Goal: Task Accomplishment & Management: Complete application form

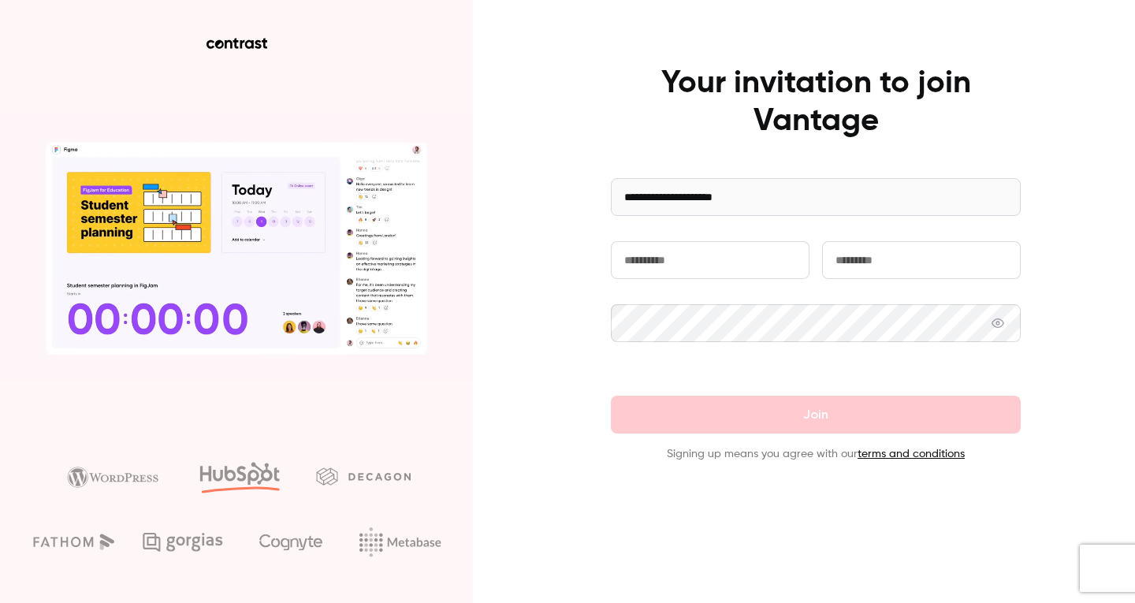
click at [663, 267] on input "text" at bounding box center [710, 260] width 199 height 38
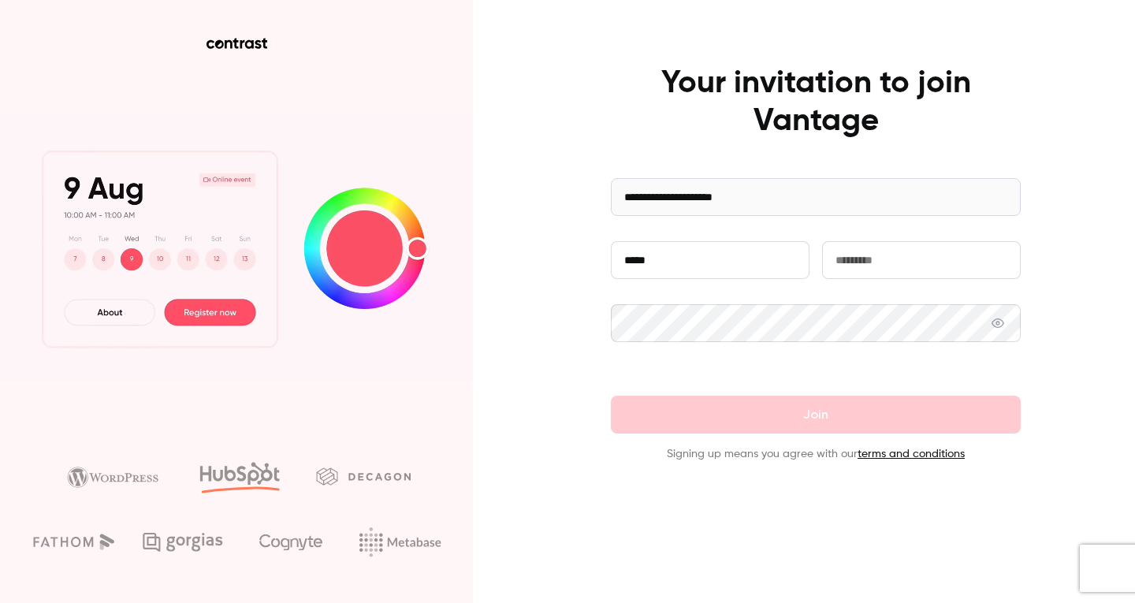
type input "*****"
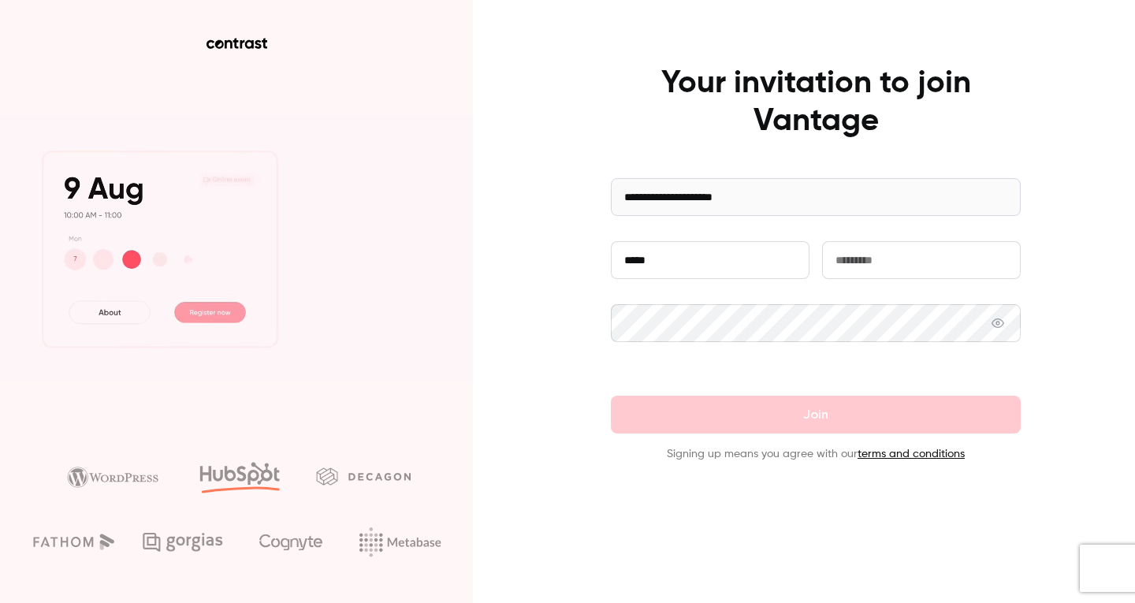
click at [849, 270] on input "text" at bounding box center [921, 260] width 199 height 38
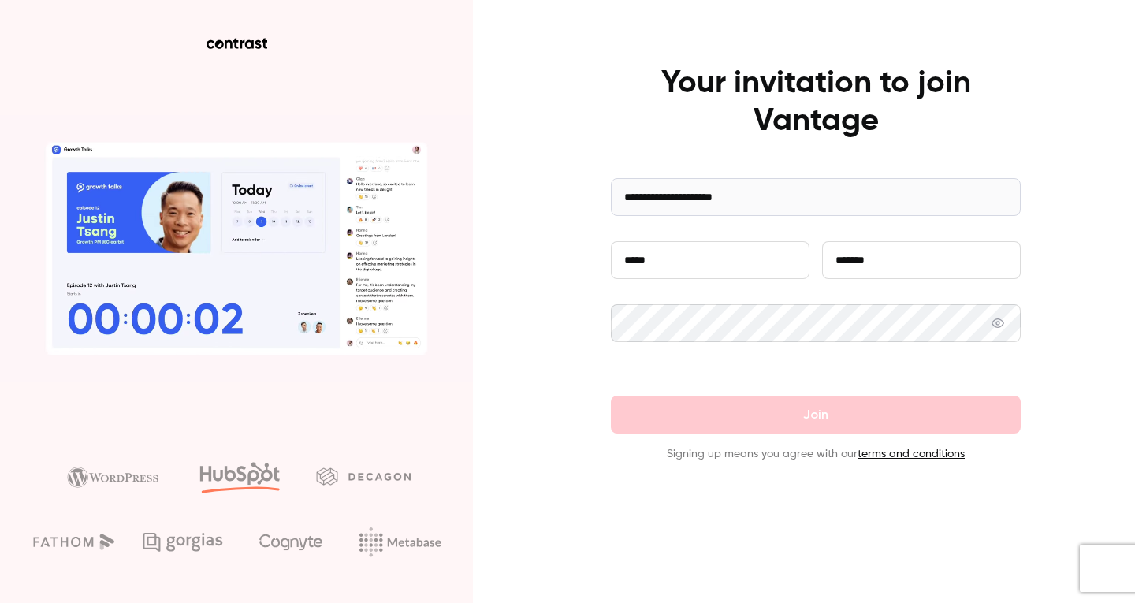
type input "*******"
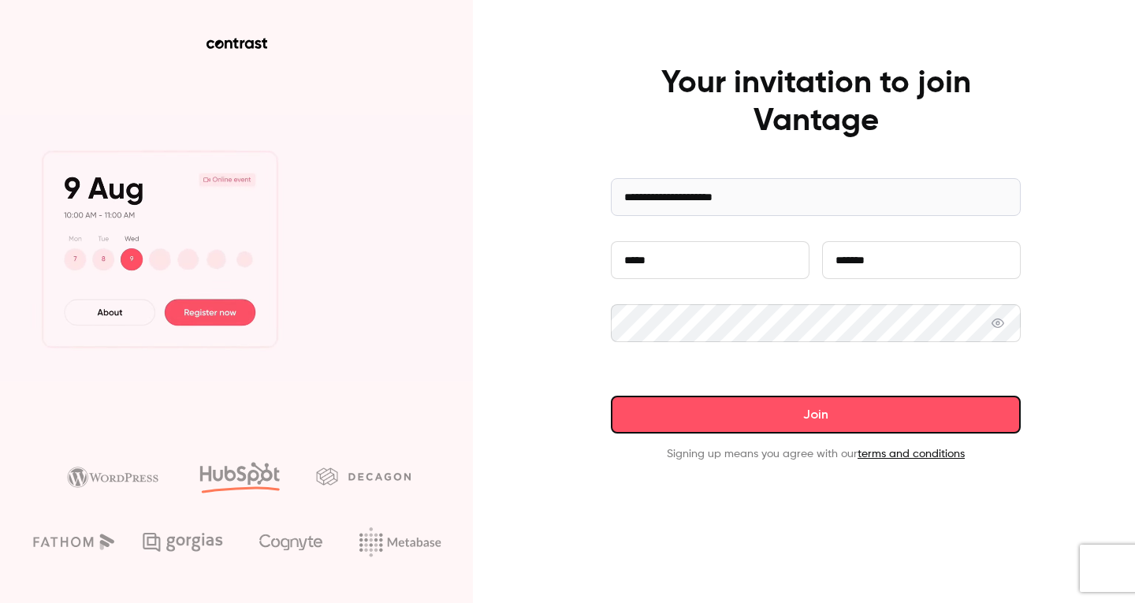
click at [919, 405] on button "Join" at bounding box center [816, 415] width 410 height 38
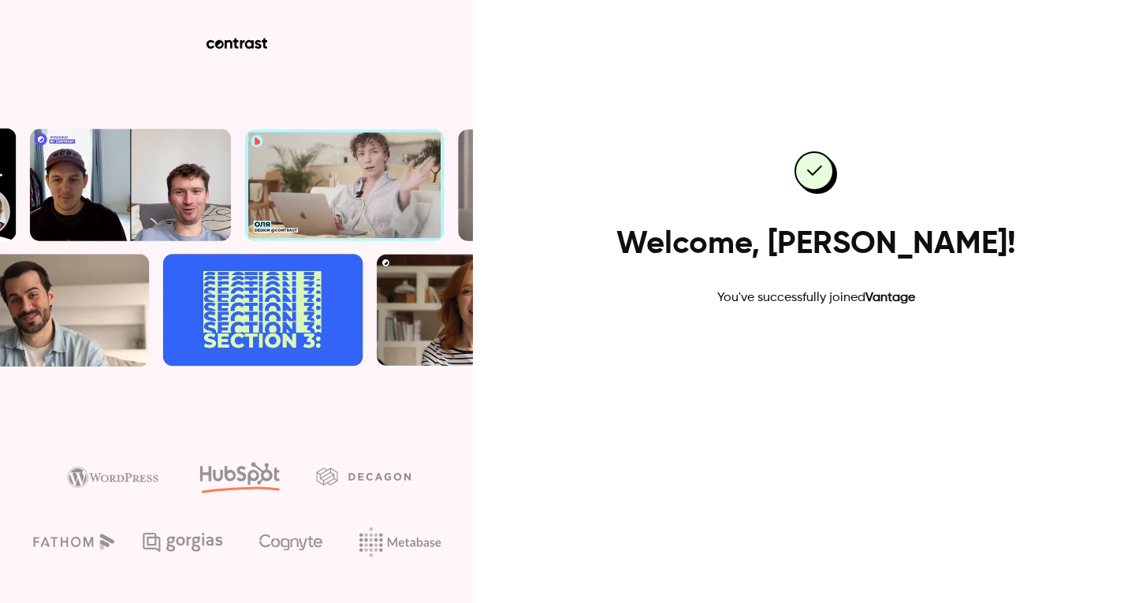
click at [801, 362] on link "Go to dashboard" at bounding box center [816, 358] width 134 height 38
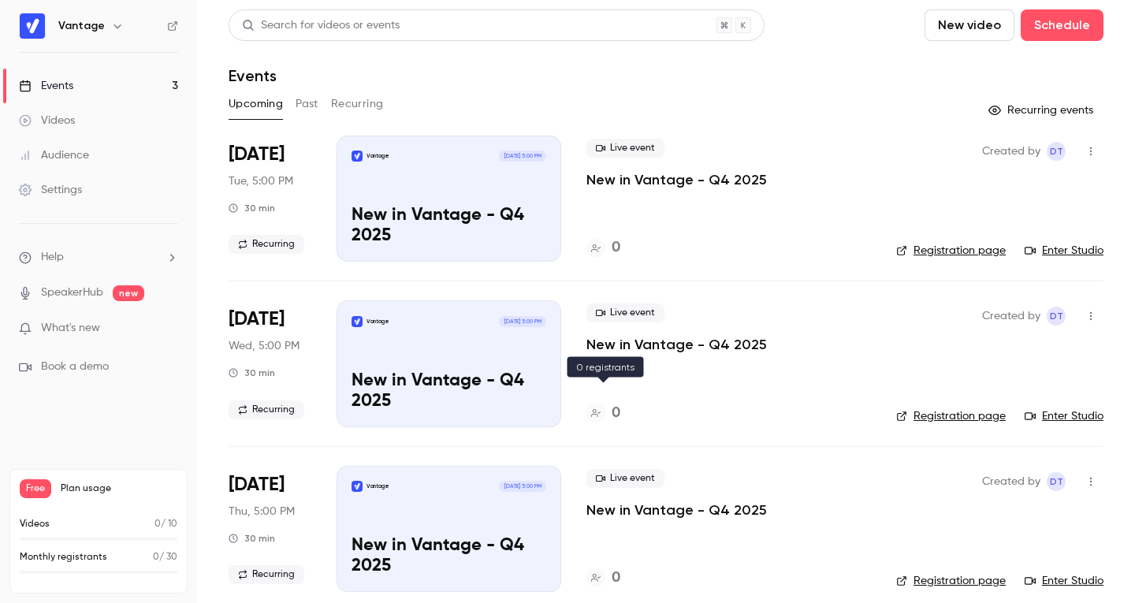
scroll to position [17, 0]
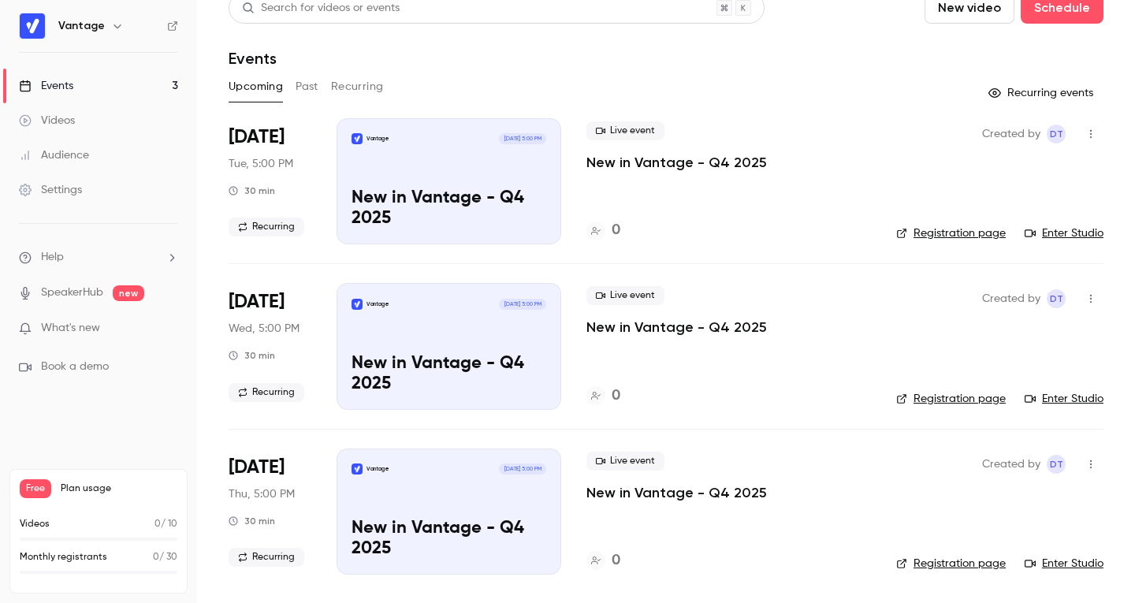
click at [82, 24] on h6 "Vantage" at bounding box center [81, 26] width 47 height 16
click at [113, 24] on icon "button" at bounding box center [117, 26] width 13 height 13
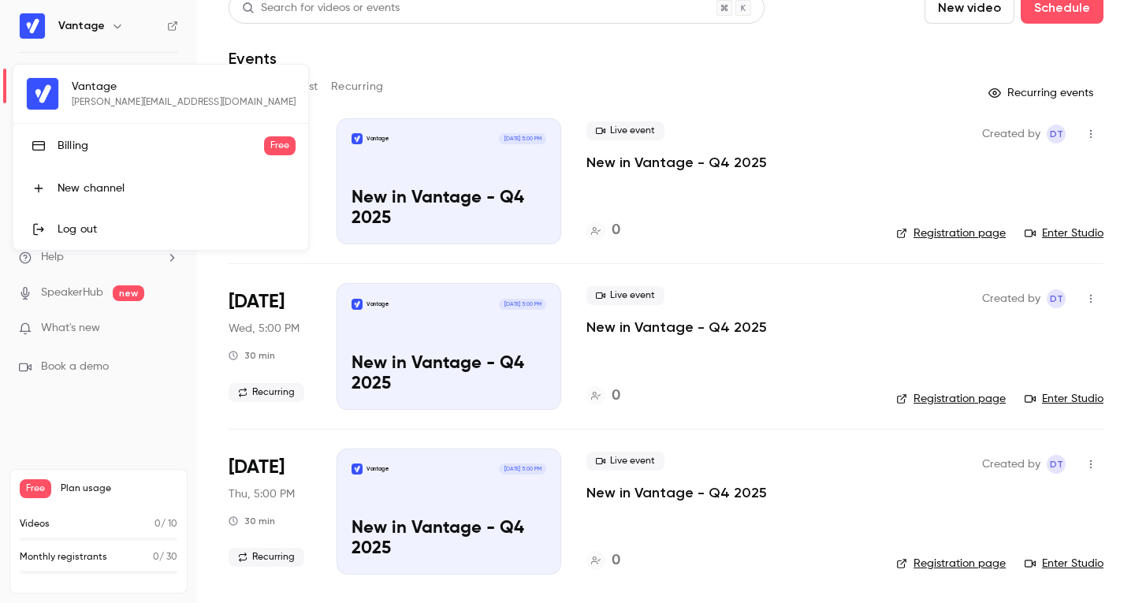
click at [113, 24] on div at bounding box center [567, 301] width 1135 height 603
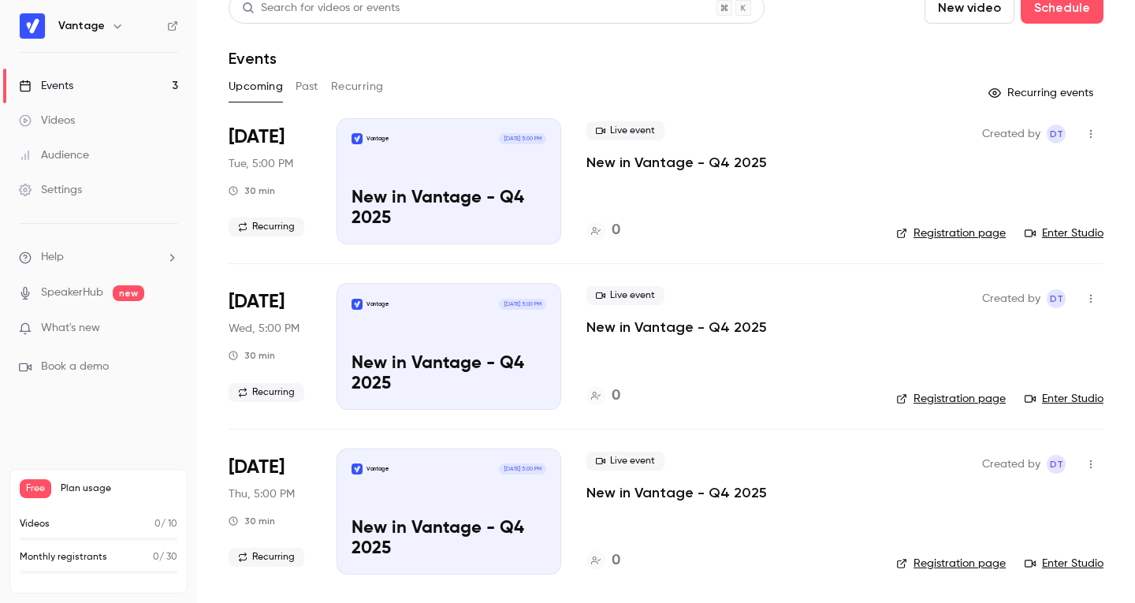
click at [61, 244] on ul "Help SpeakerHub new What's new Book a demo" at bounding box center [98, 312] width 197 height 177
